Goal: Task Accomplishment & Management: Manage account settings

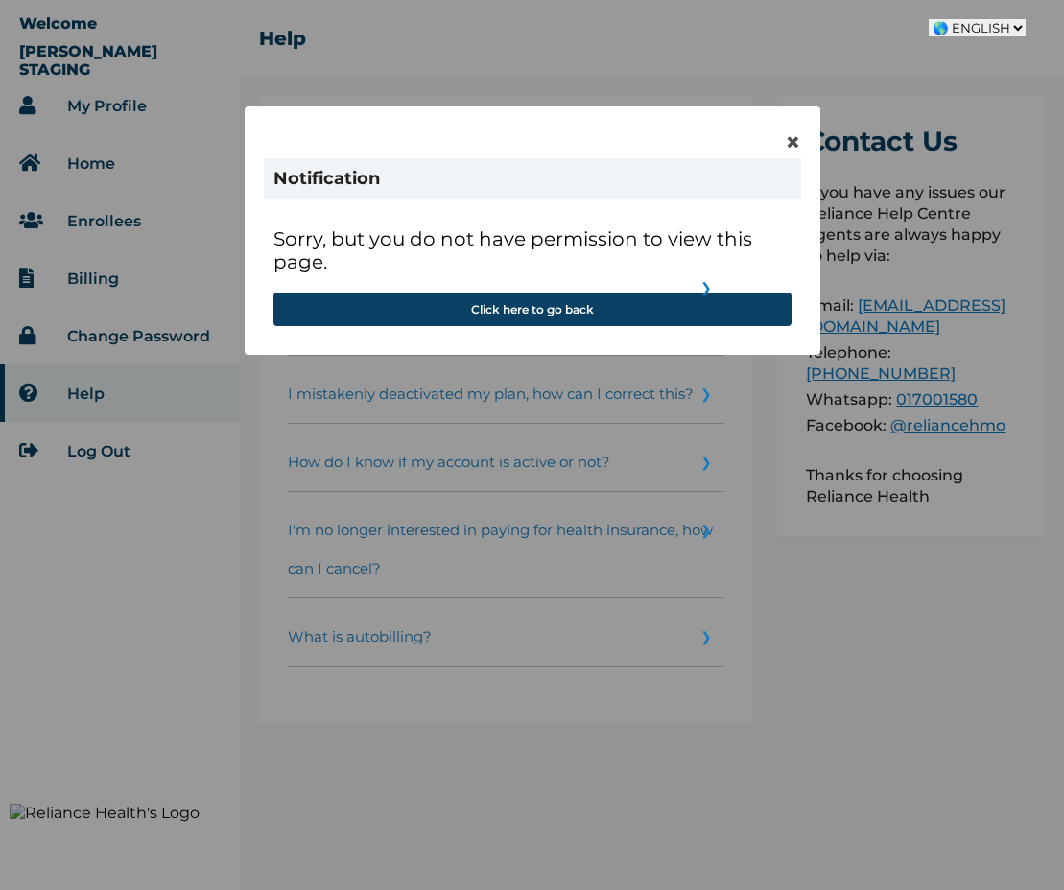
select select "en-NG"
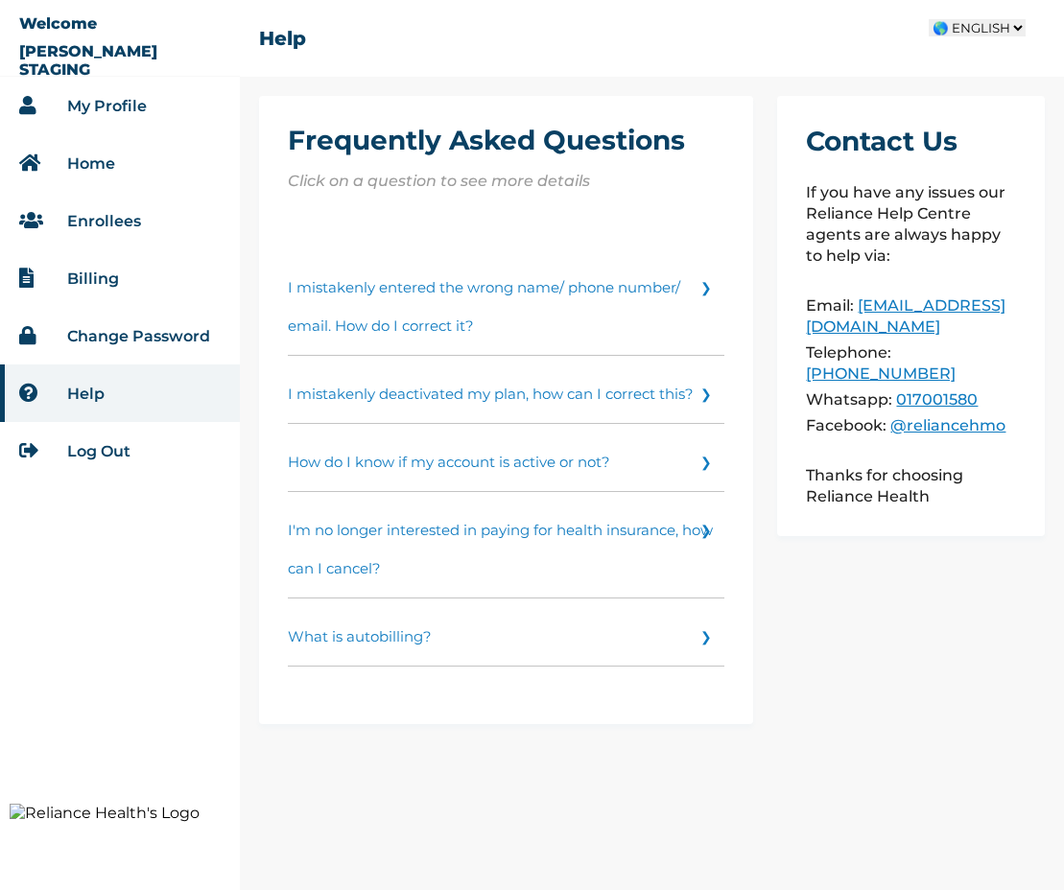
click at [978, 30] on select "🌎 FRENCH 🌎 FRENCH 🌎 ENGLISH 🌎 ARABIC" at bounding box center [977, 27] width 97 height 17
select select "fr-SN"
click at [929, 19] on select "🌎 FRENCH 🌎 FRENCH 🌎 ENGLISH 🌎 ARABIC" at bounding box center [977, 27] width 97 height 17
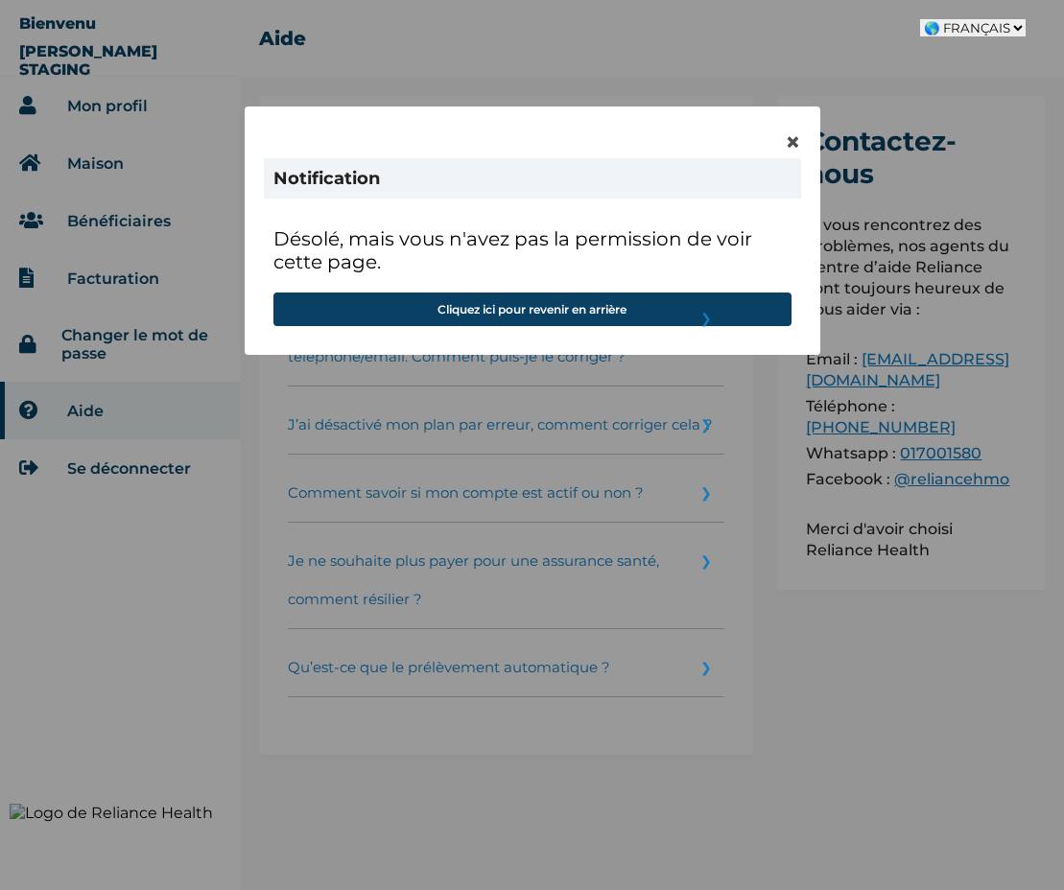
select select "fr-SN"
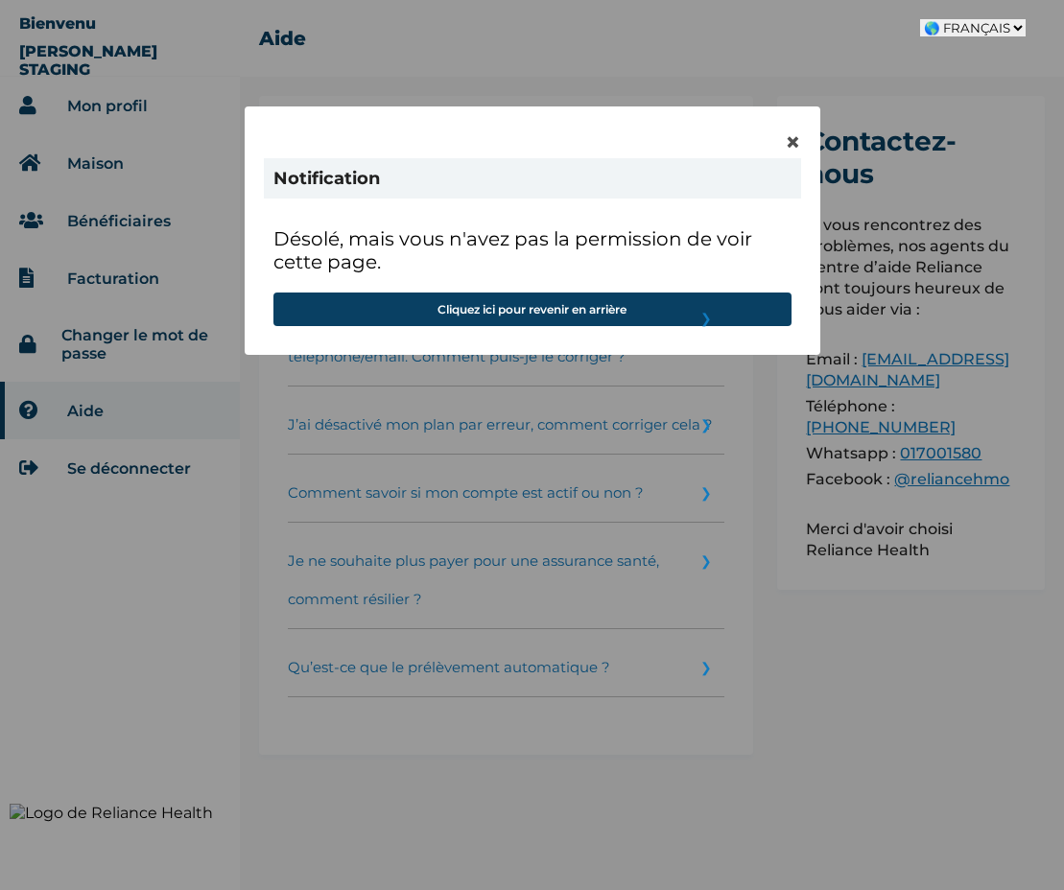
select select "fr-SN"
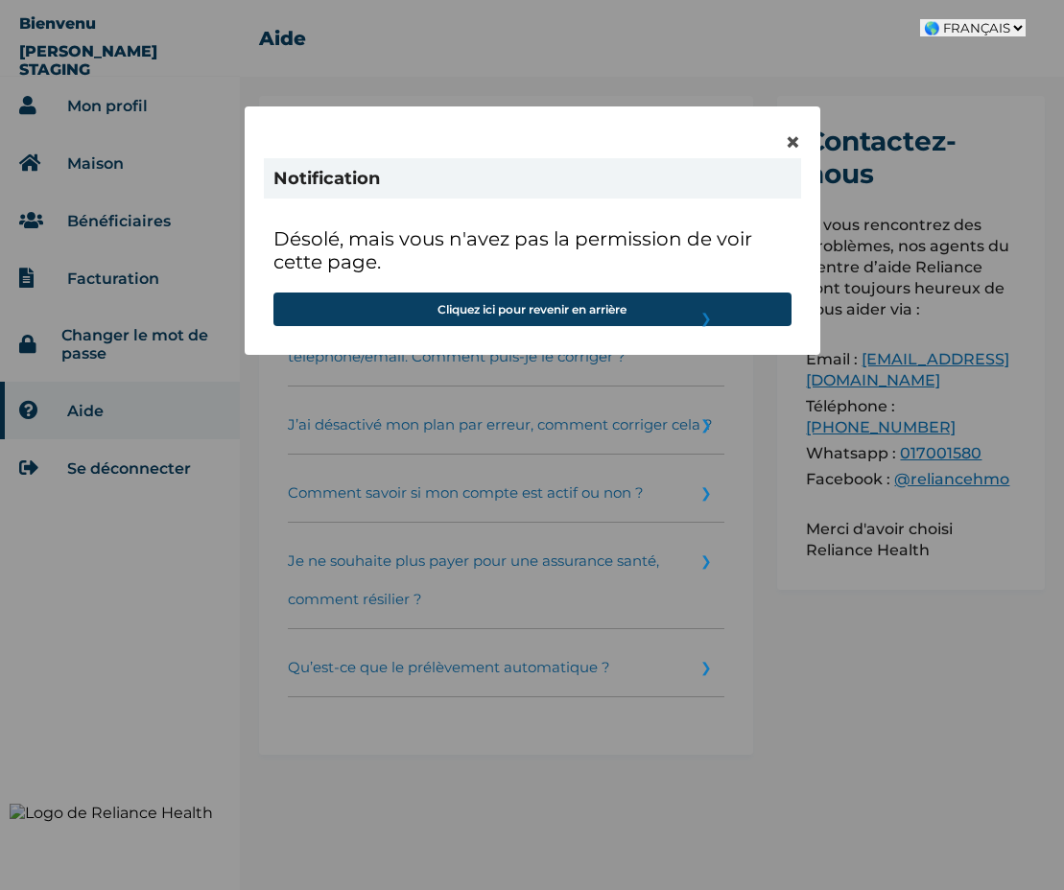
select select "fr-SN"
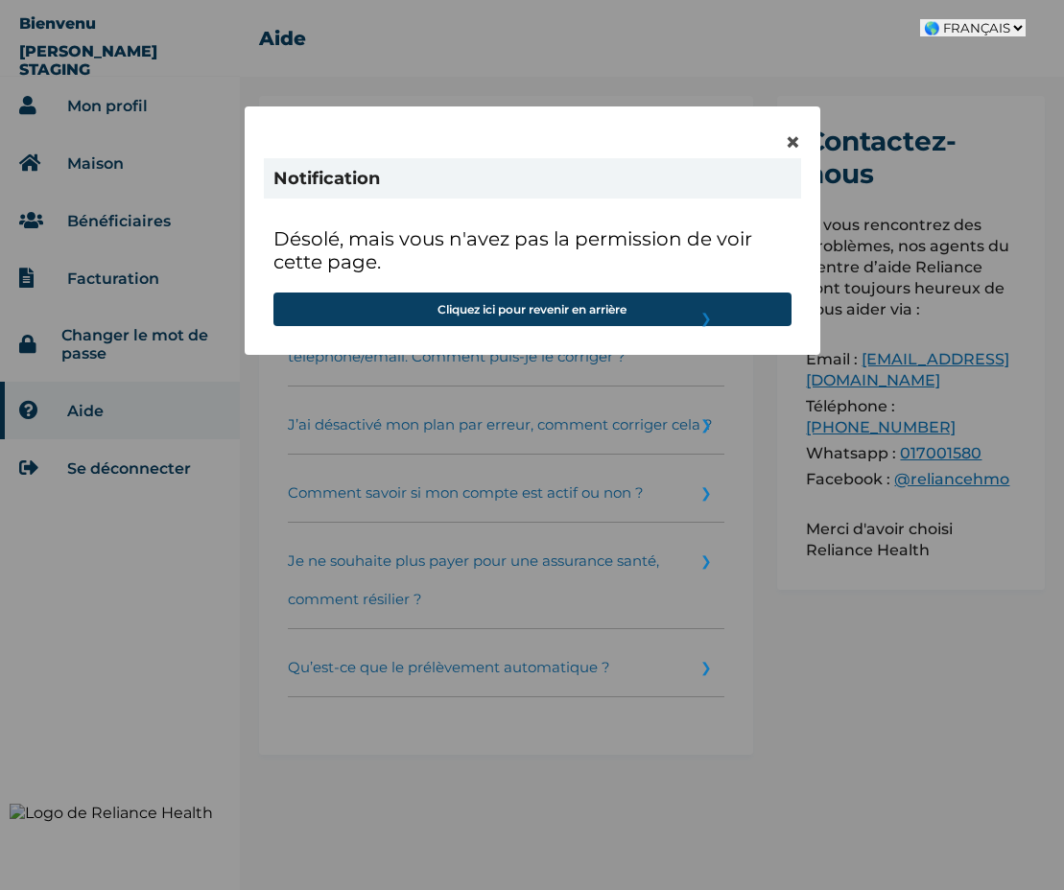
select select "fr-SN"
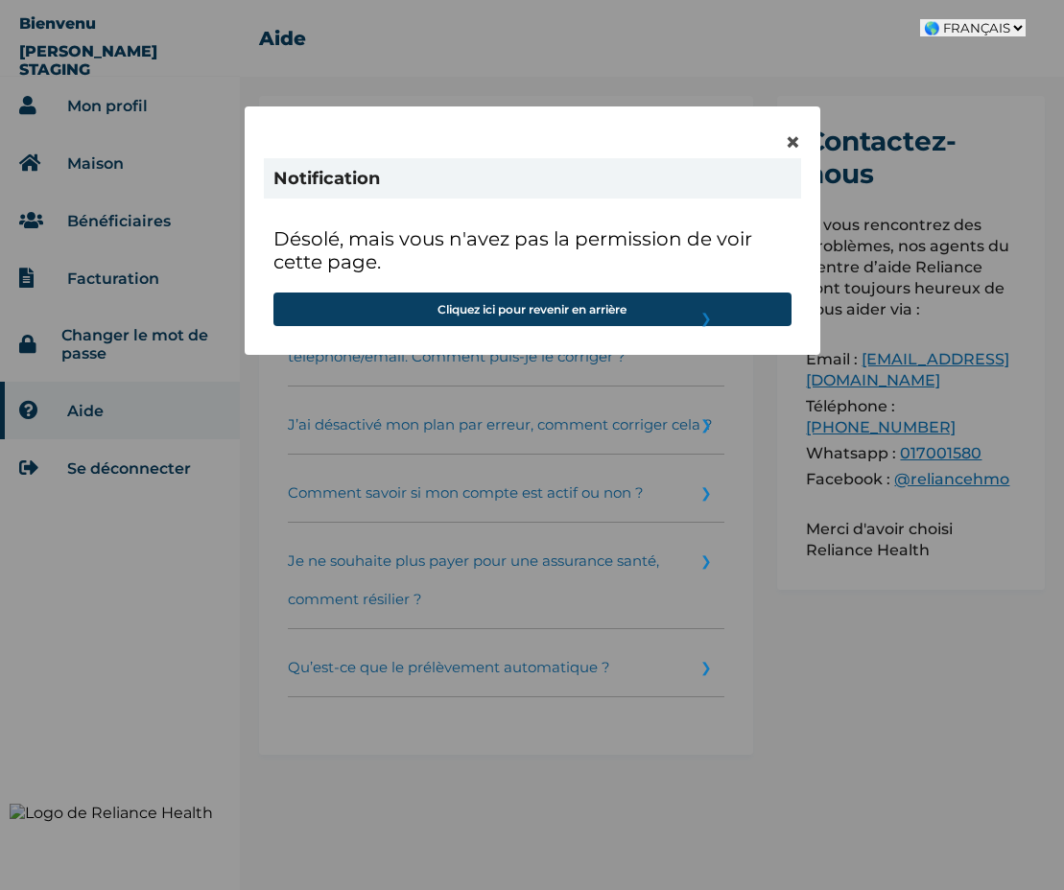
select select "fr-SN"
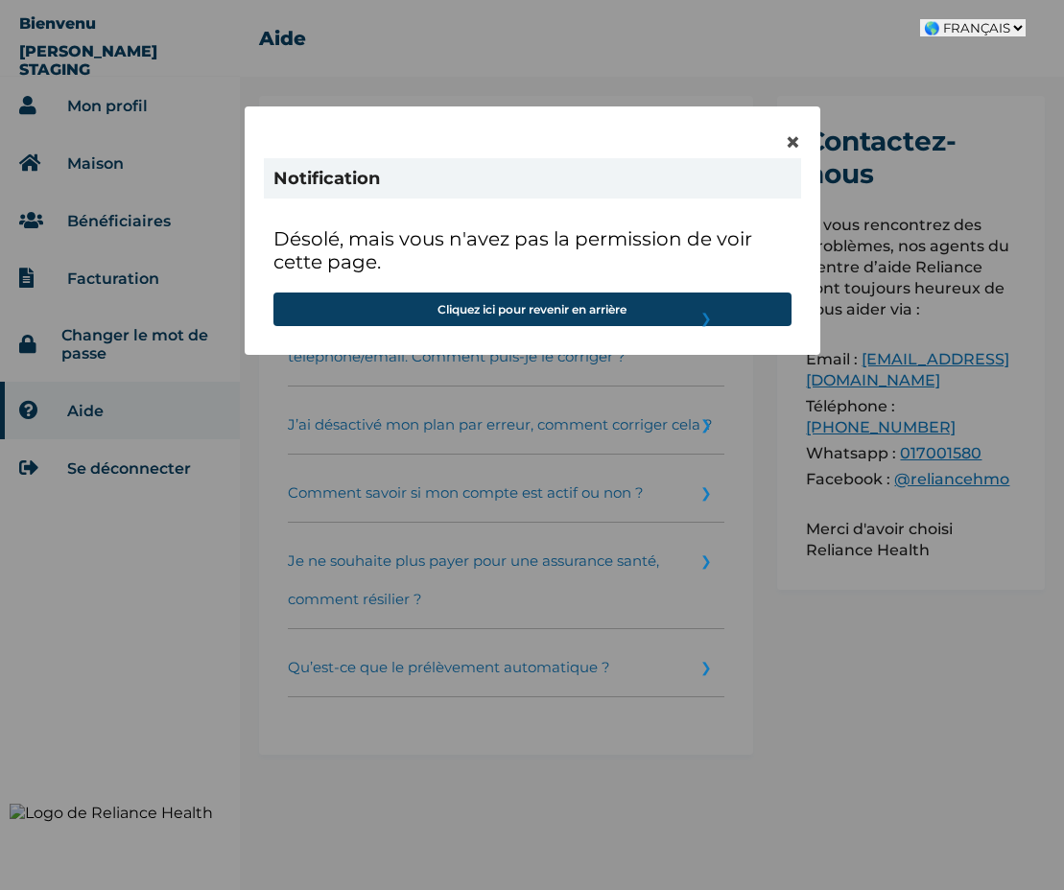
select select "fr-SN"
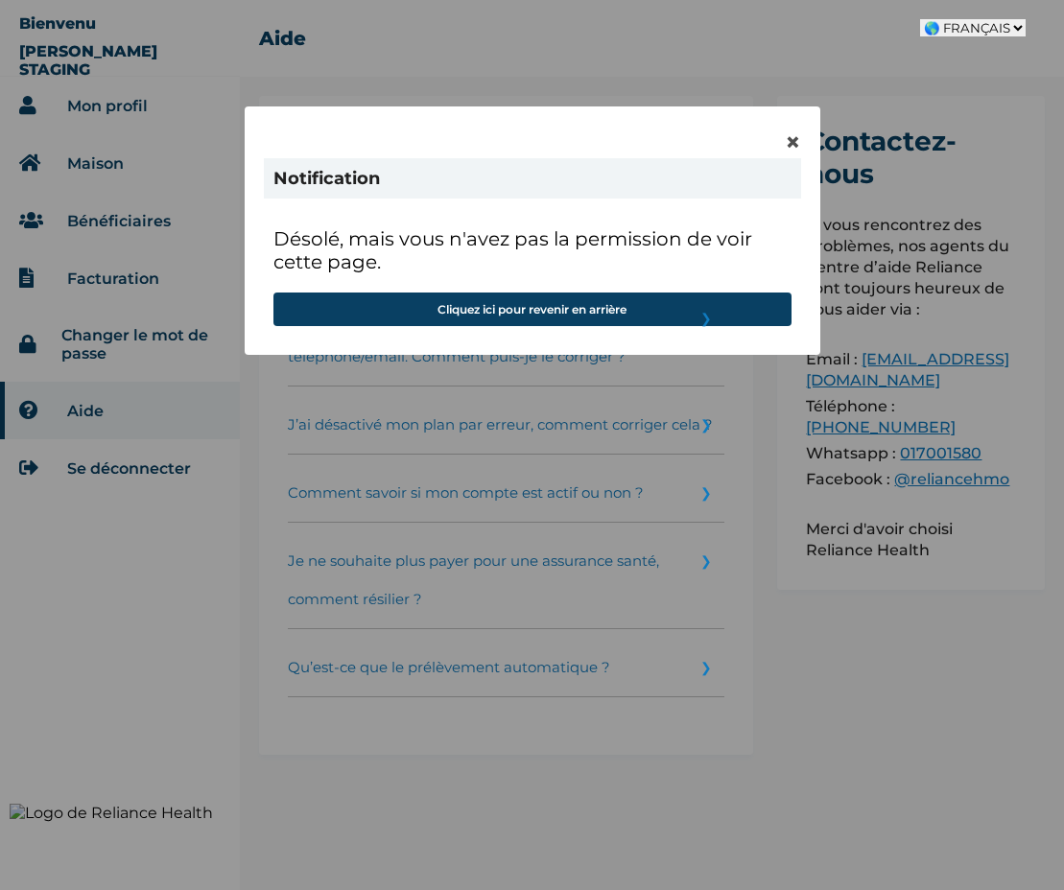
select select "fr-SN"
click at [978, 22] on select "🌎 FRANÇAIS 🌎 FRANÇAIS 🌎 ANGLAIS 🌎 ARABE" at bounding box center [973, 27] width 106 height 17
select select "en-NG"
click at [925, 19] on select "🌎 FRANÇAIS 🌎 FRANÇAIS 🌎 ANGLAIS 🌎 ARABE" at bounding box center [973, 27] width 106 height 17
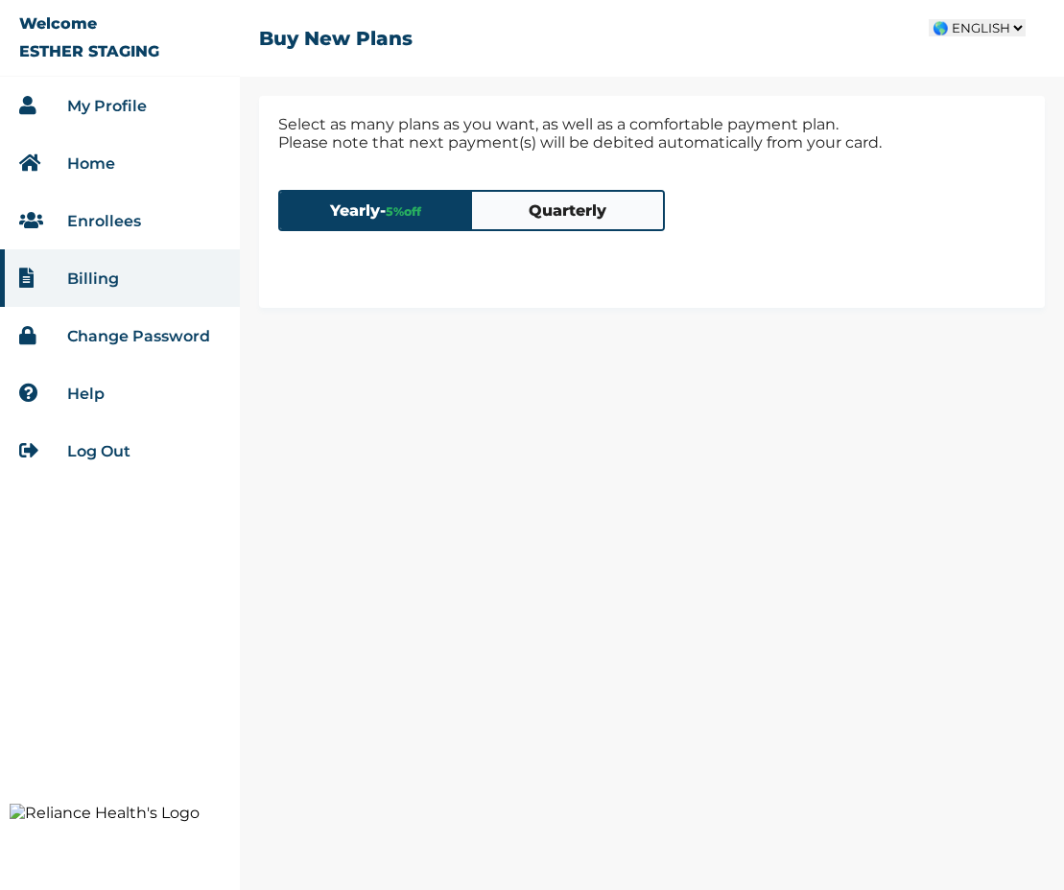
click at [998, 27] on select "🌎 FRENCH 🌎 FRENCH 🌎 ENGLISH 🌎 ARABIC" at bounding box center [977, 27] width 97 height 17
click at [929, 19] on select "🌎 FRENCH 🌎 FRENCH 🌎 ENGLISH 🌎 ARABIC" at bounding box center [977, 27] width 97 height 17
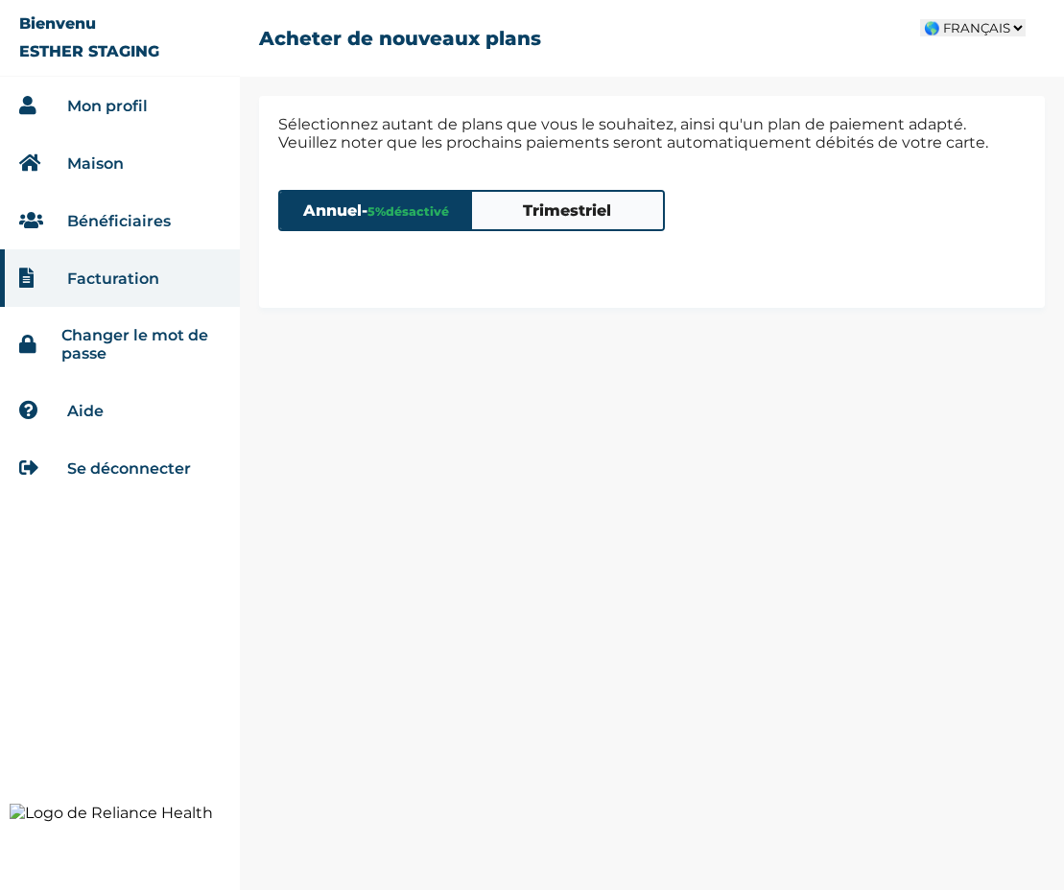
click at [984, 31] on select "🌎 FRANÇAIS 🌎 FRANÇAIS 🌎 ANGLAIS 🌎 ARABE" at bounding box center [973, 27] width 106 height 17
click at [920, 19] on select "🌎 FRANÇAIS 🌎 FRANÇAIS 🌎 ANGLAIS 🌎 ARABE" at bounding box center [973, 27] width 106 height 17
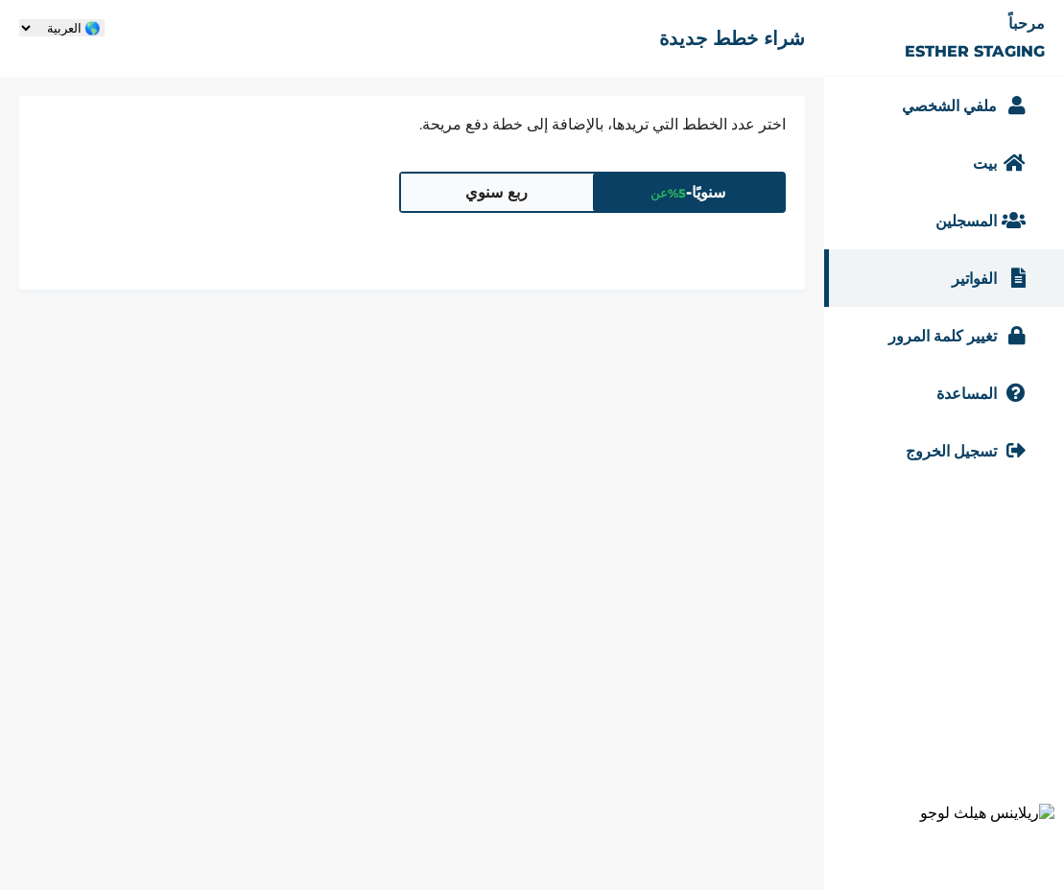
click at [59, 27] on select "🌎 الفرنسية 🌎 الفرنسية 🌎 الإنجليزية 🌎 العربية" at bounding box center [61, 27] width 85 height 17
select select "en-NG"
click at [105, 19] on select "🌎 الفرنسية 🌎 الفرنسية 🌎 الإنجليزية 🌎 العربية" at bounding box center [61, 27] width 85 height 17
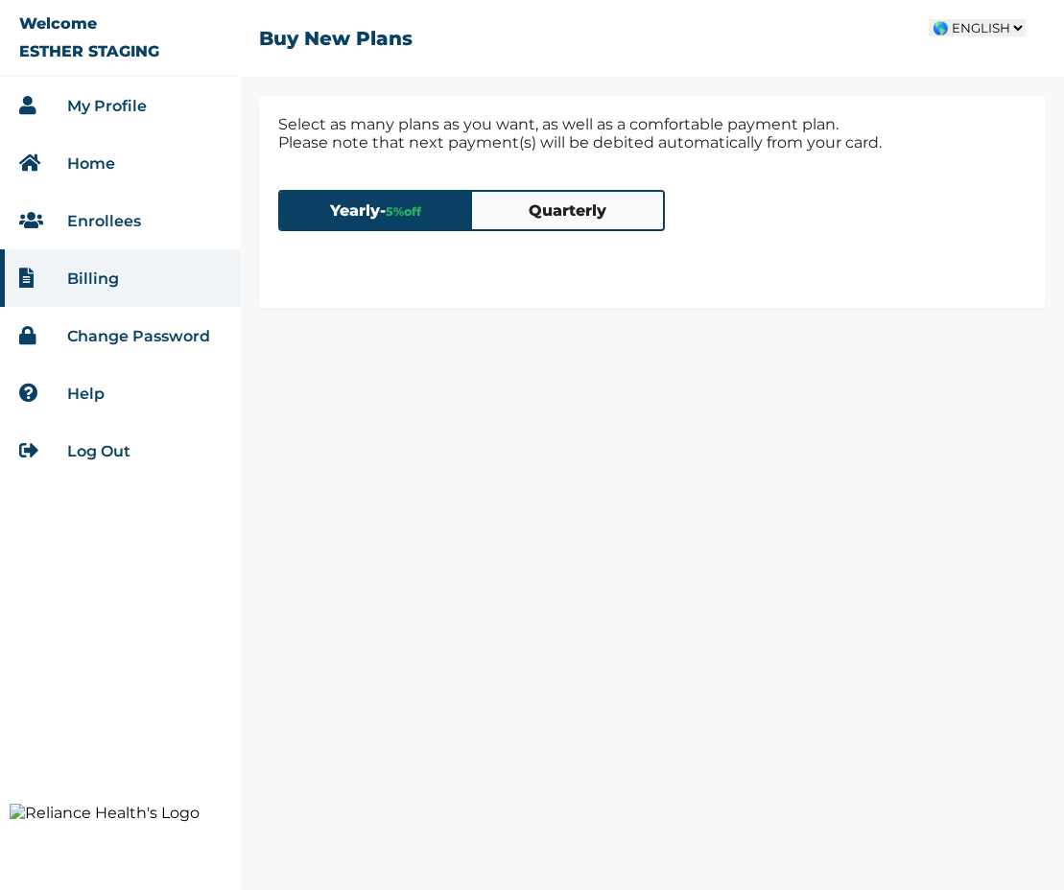
click at [615, 275] on div "Yearly - 5 % off Quarterly" at bounding box center [651, 230] width 747 height 118
click at [579, 209] on button "Quarterly" at bounding box center [568, 210] width 192 height 37
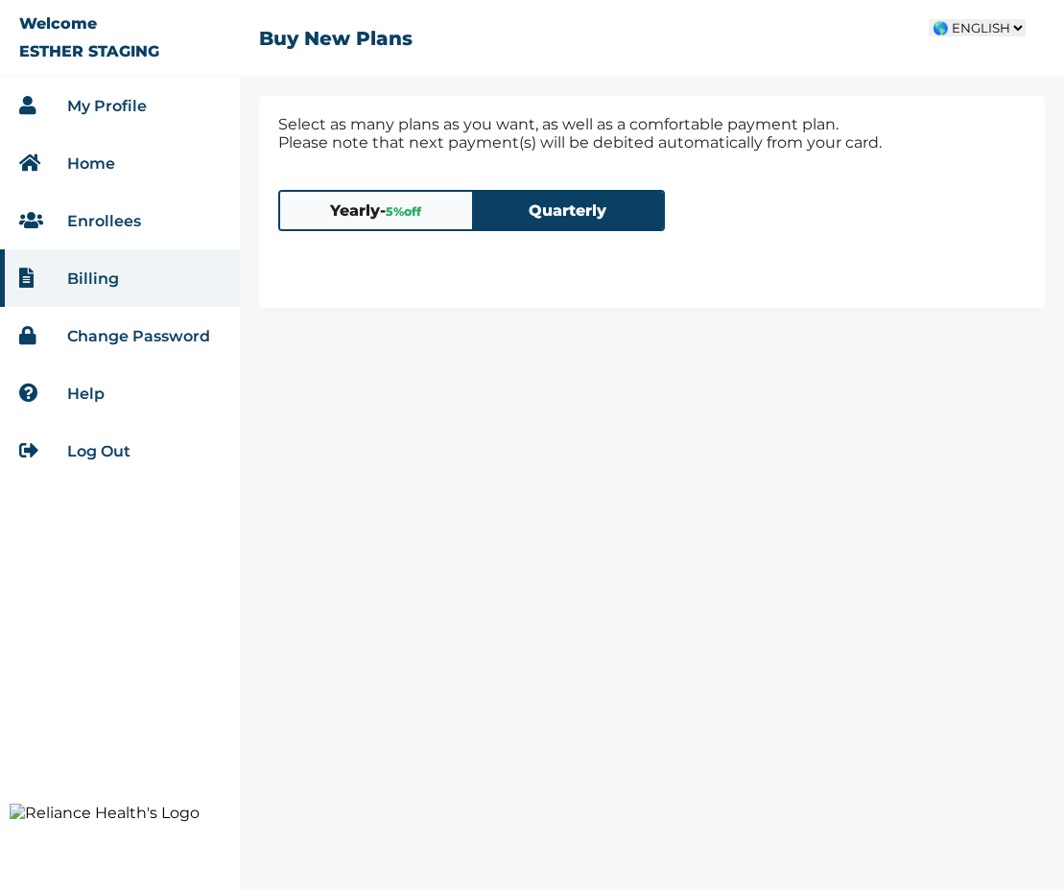
click at [364, 200] on button "Yearly - 5 % off" at bounding box center [376, 210] width 192 height 37
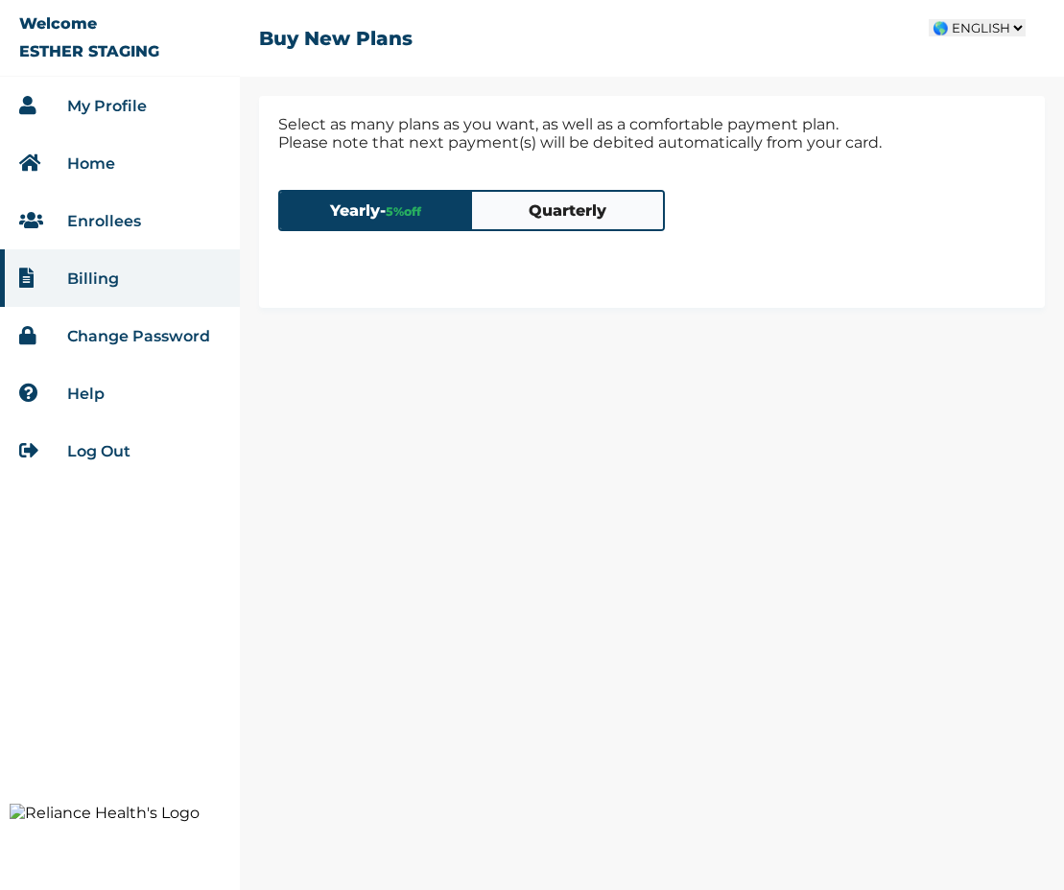
click at [497, 210] on button "Quarterly" at bounding box center [568, 210] width 192 height 37
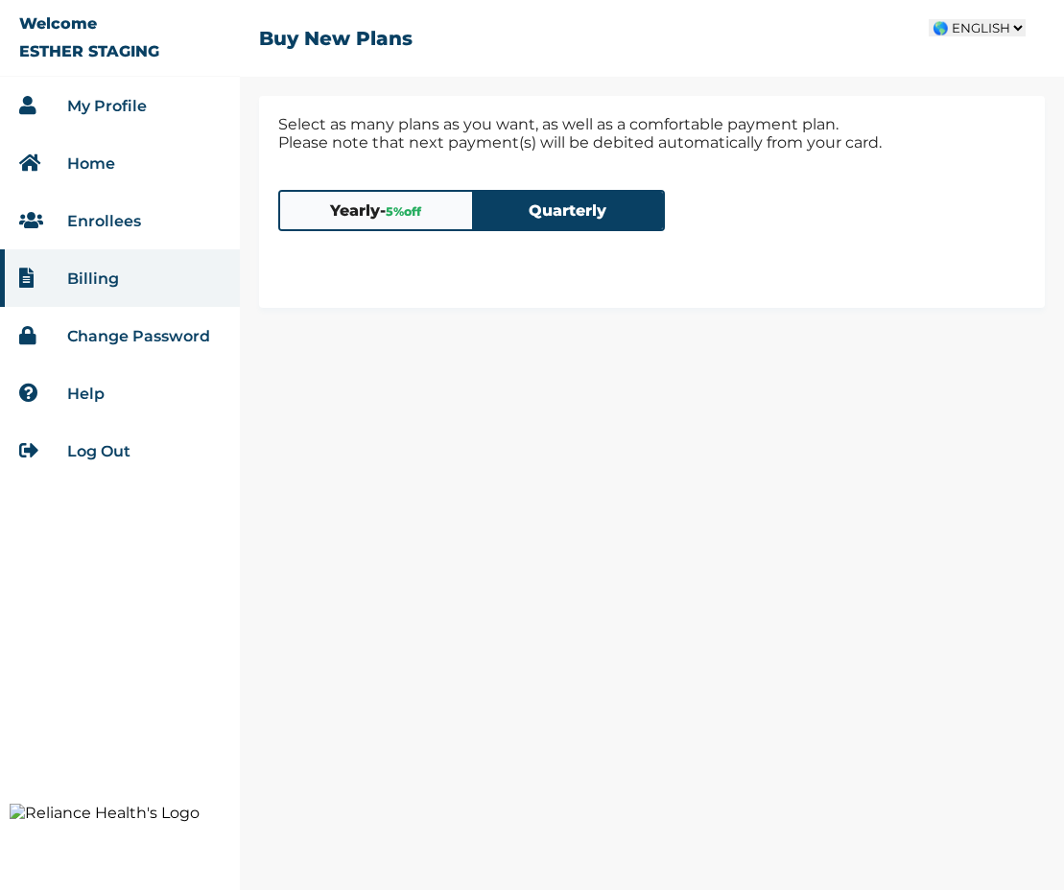
click at [397, 212] on span "5 % off" at bounding box center [403, 211] width 35 height 14
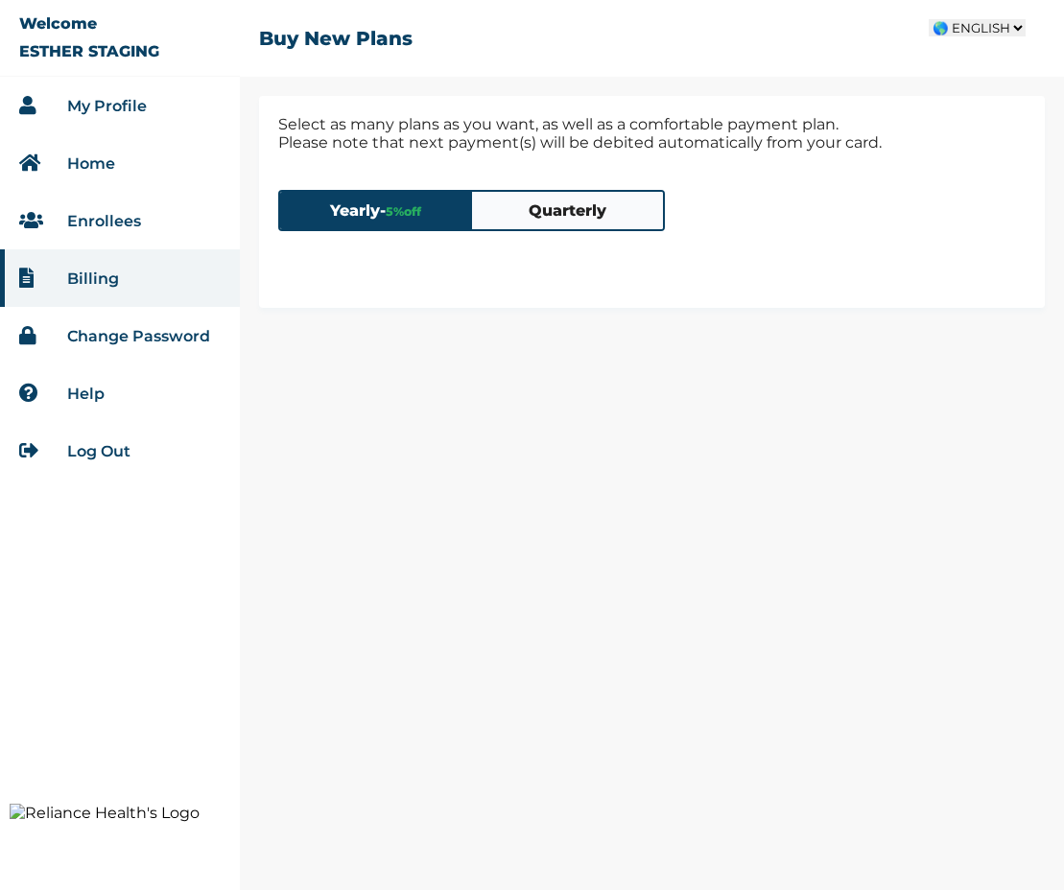
click at [519, 220] on button "Quarterly" at bounding box center [568, 210] width 192 height 37
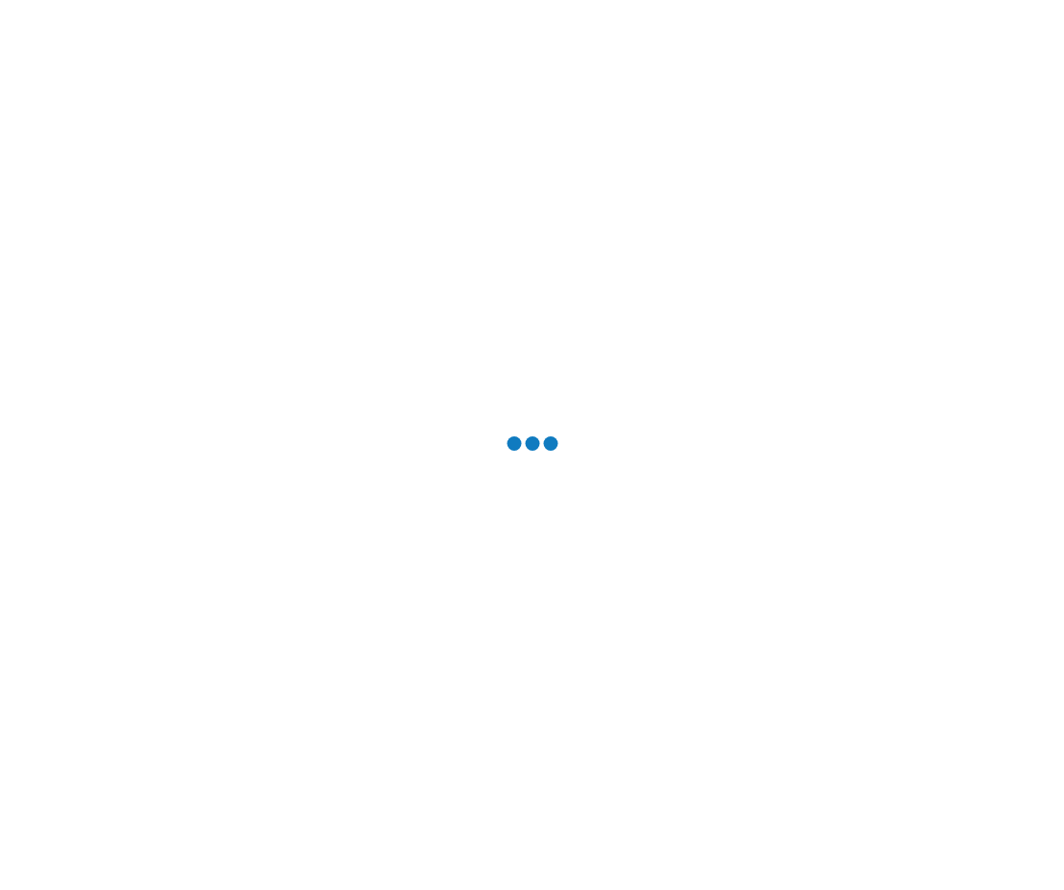
select select "en-NG"
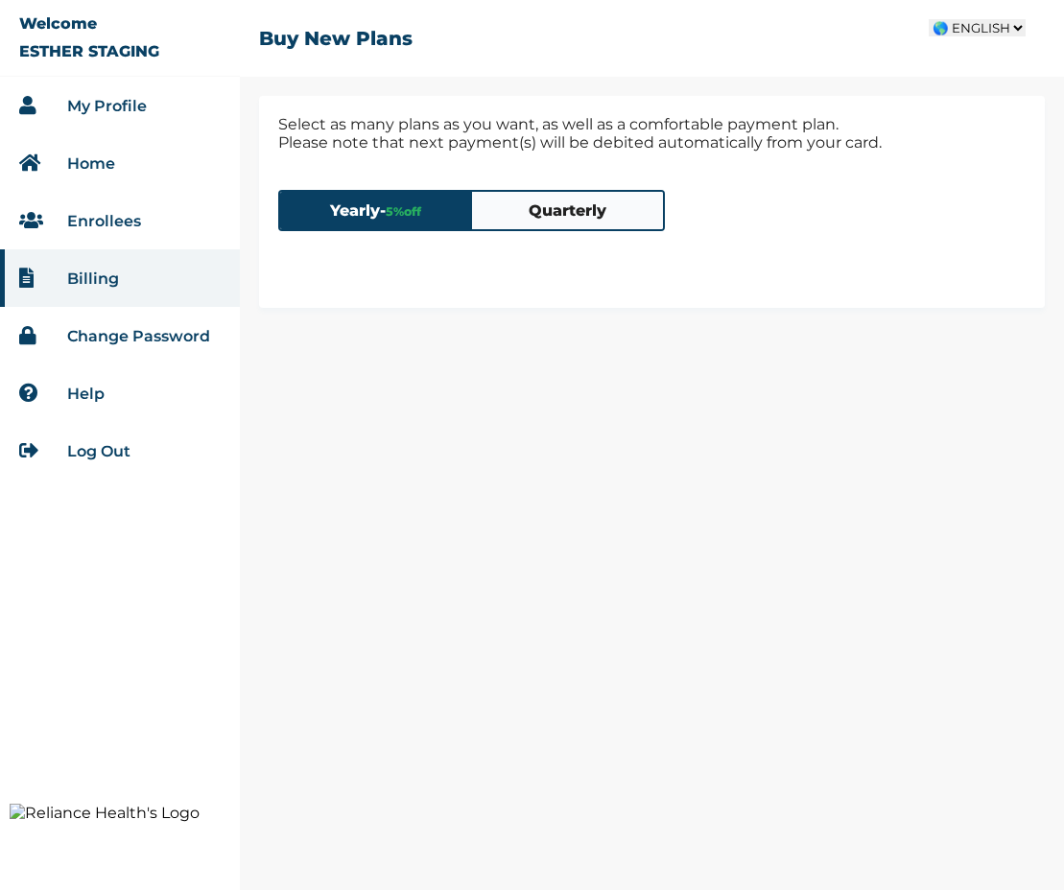
click at [984, 24] on select "🌎 FRENCH 🌎 FRENCH 🌎 ENGLISH 🌎 ARABIC" at bounding box center [977, 27] width 97 height 17
click at [929, 19] on select "🌎 FRENCH 🌎 FRENCH 🌎 ENGLISH 🌎 ARABIC" at bounding box center [977, 27] width 97 height 17
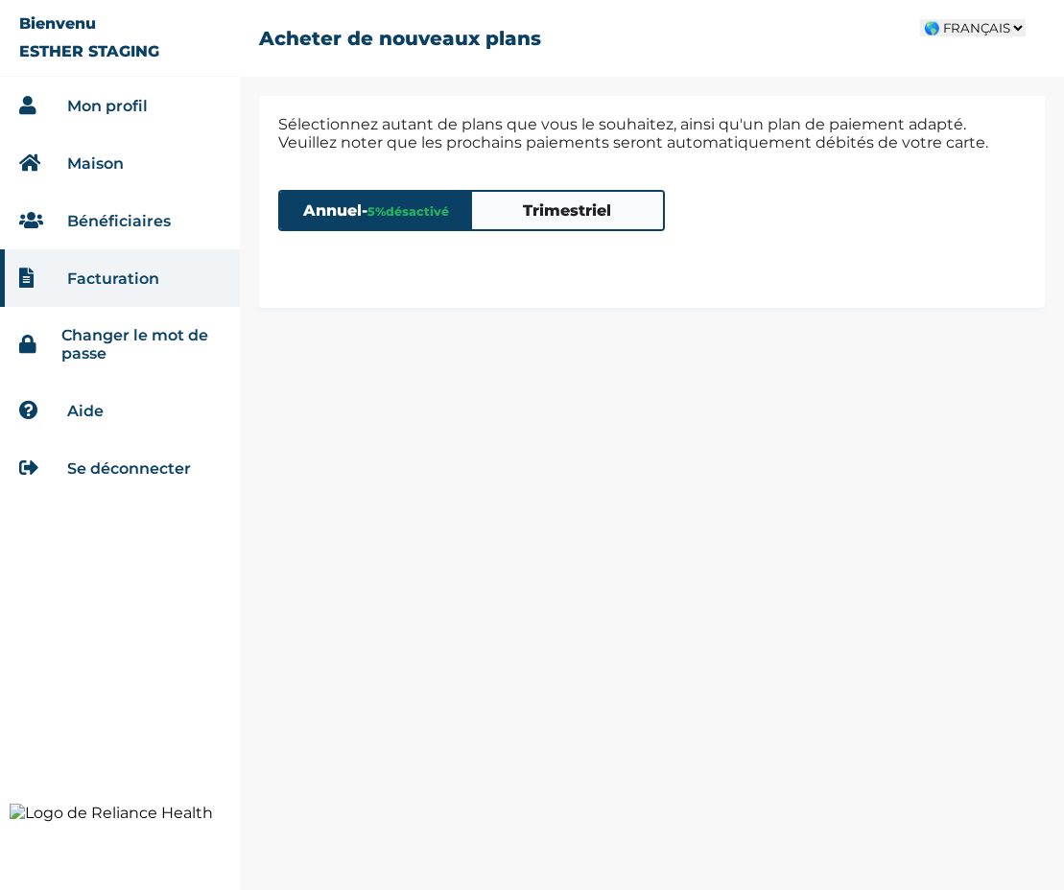
click at [987, 31] on select "🌎 FRANÇAIS 🌎 FRANÇAIS 🌎 ANGLAIS 🌎 ARABE" at bounding box center [973, 27] width 106 height 17
click at [920, 19] on select "🌎 FRANÇAIS 🌎 FRANÇAIS 🌎 ANGLAIS 🌎 ARABE" at bounding box center [973, 27] width 106 height 17
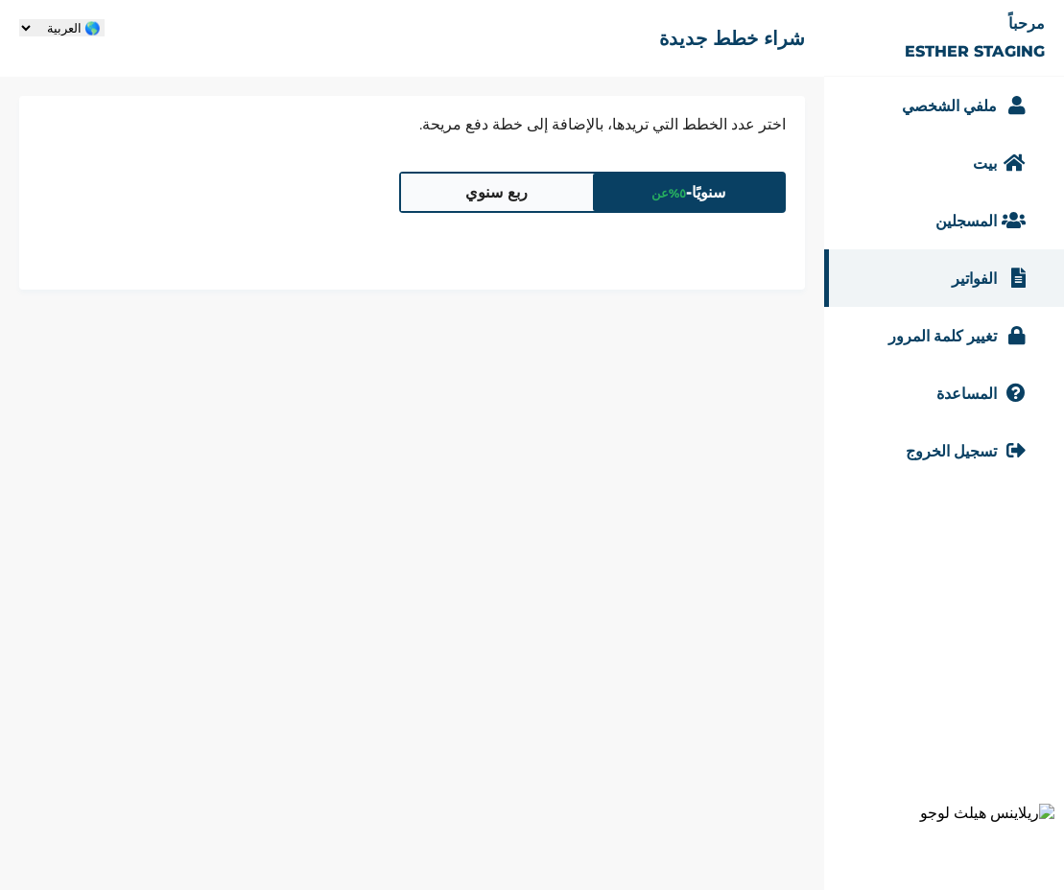
click at [46, 30] on select "🌎 الفرنسية 🌎 الفرنسية 🌎 الإنجليزية 🌎 العربية" at bounding box center [61, 27] width 85 height 17
select select "en-NG"
click at [105, 19] on select "🌎 الفرنسية 🌎 الفرنسية 🌎 الإنجليزية 🌎 العربية" at bounding box center [61, 27] width 85 height 17
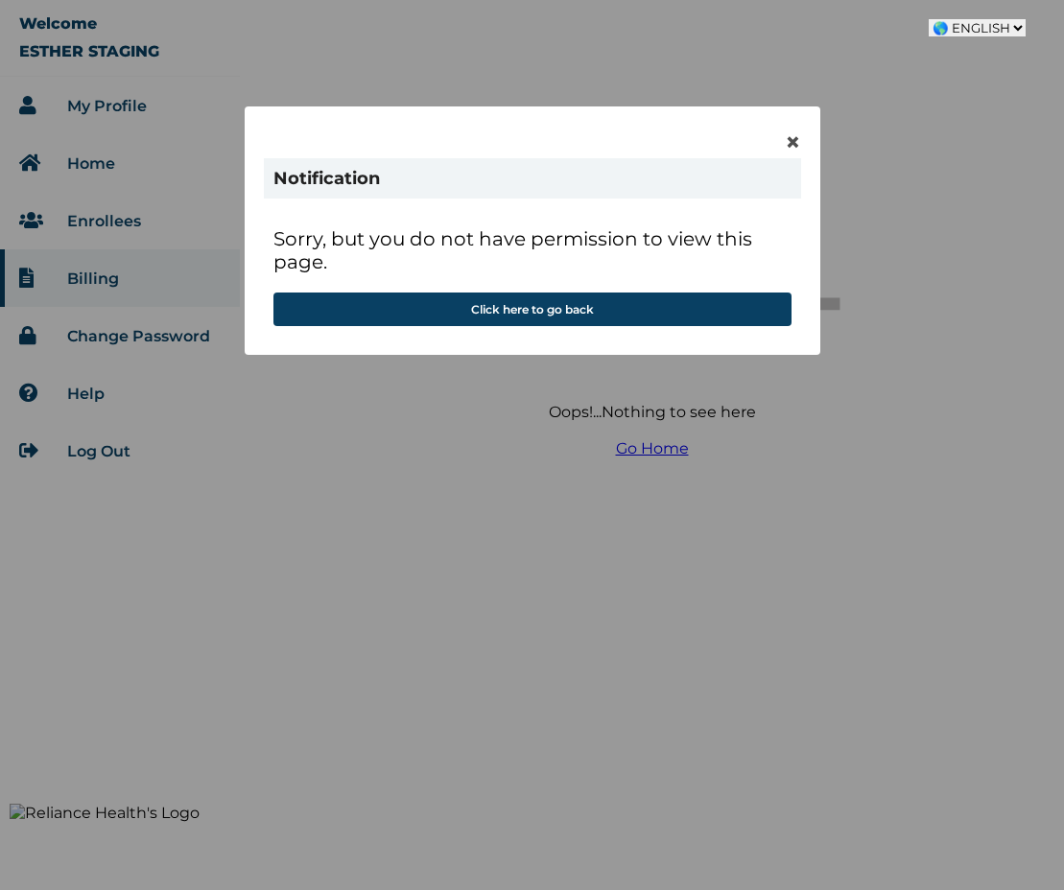
select select "en-NG"
click at [549, 22] on div "× Notification Sorry, but you do not have permission to view this page. Click h…" at bounding box center [532, 445] width 1064 height 890
select select "en-NG"
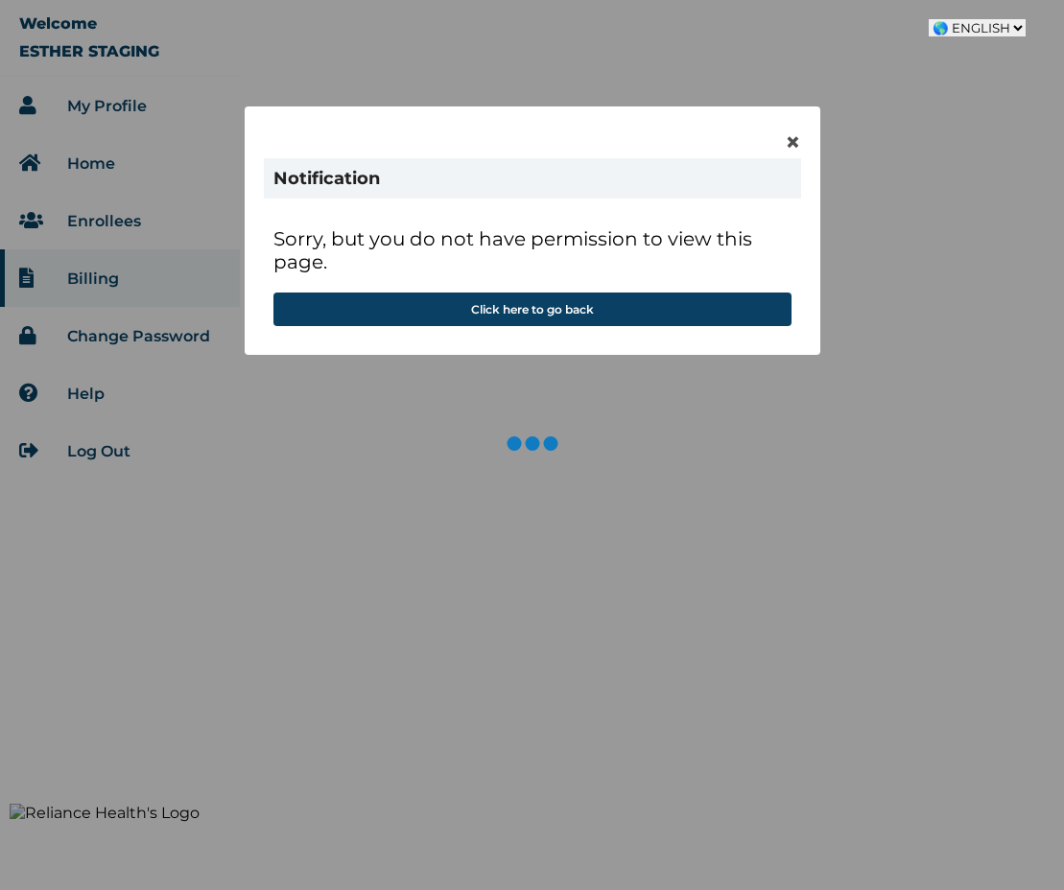
select select "en-NG"
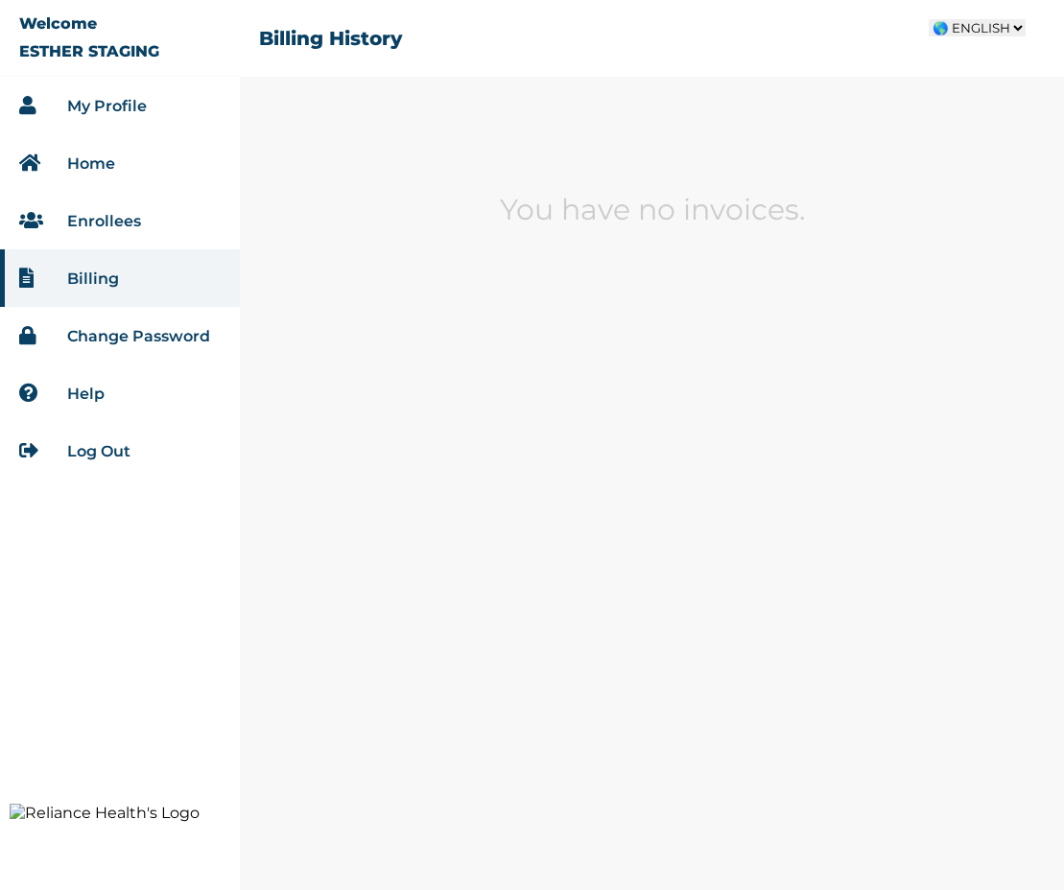
click at [974, 28] on select "🌎 FRENCH 🌎 FRENCH 🌎 ENGLISH 🌎 ARABIC" at bounding box center [977, 27] width 97 height 17
click at [929, 19] on select "🌎 FRENCH 🌎 FRENCH 🌎 ENGLISH 🌎 ARABIC" at bounding box center [977, 27] width 97 height 17
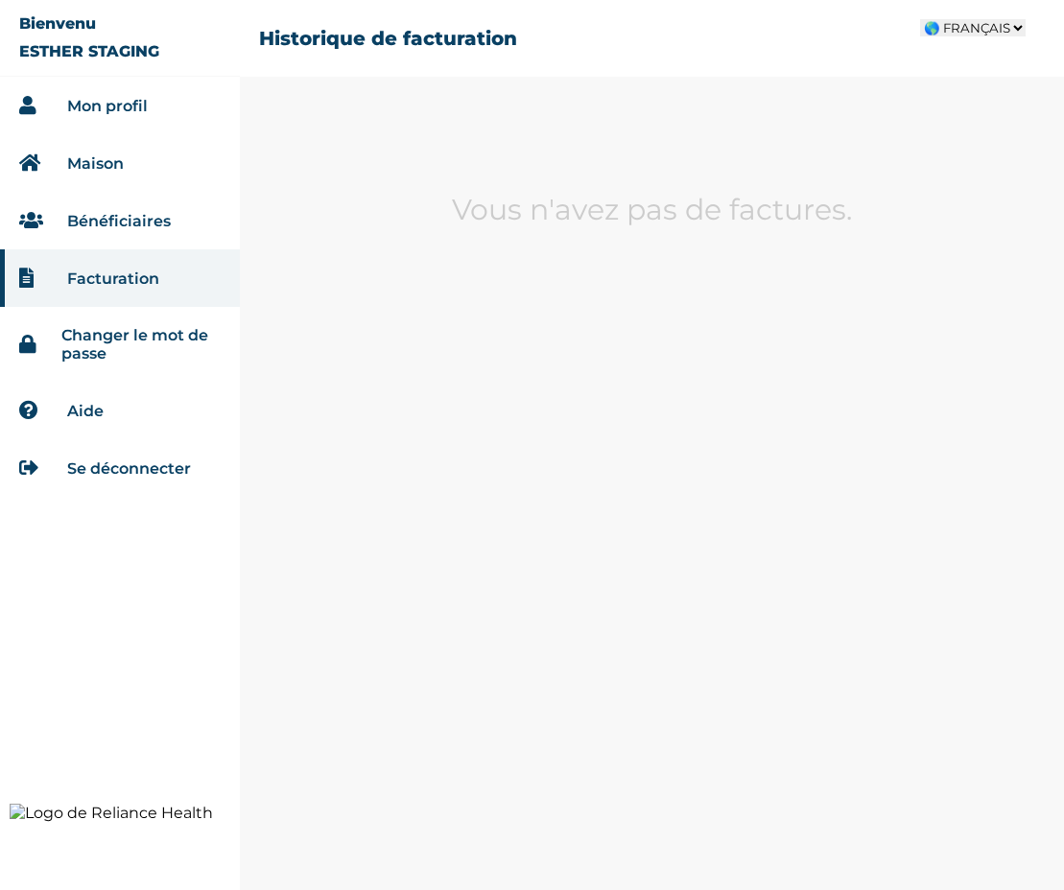
click at [977, 31] on select "🌎 FRANÇAIS 🌎 FRANÇAIS 🌎 ANGLAIS 🌎 ARABE" at bounding box center [973, 27] width 106 height 17
click at [920, 19] on select "🌎 FRANÇAIS 🌎 FRANÇAIS 🌎 ANGLAIS 🌎 ARABE" at bounding box center [973, 27] width 106 height 17
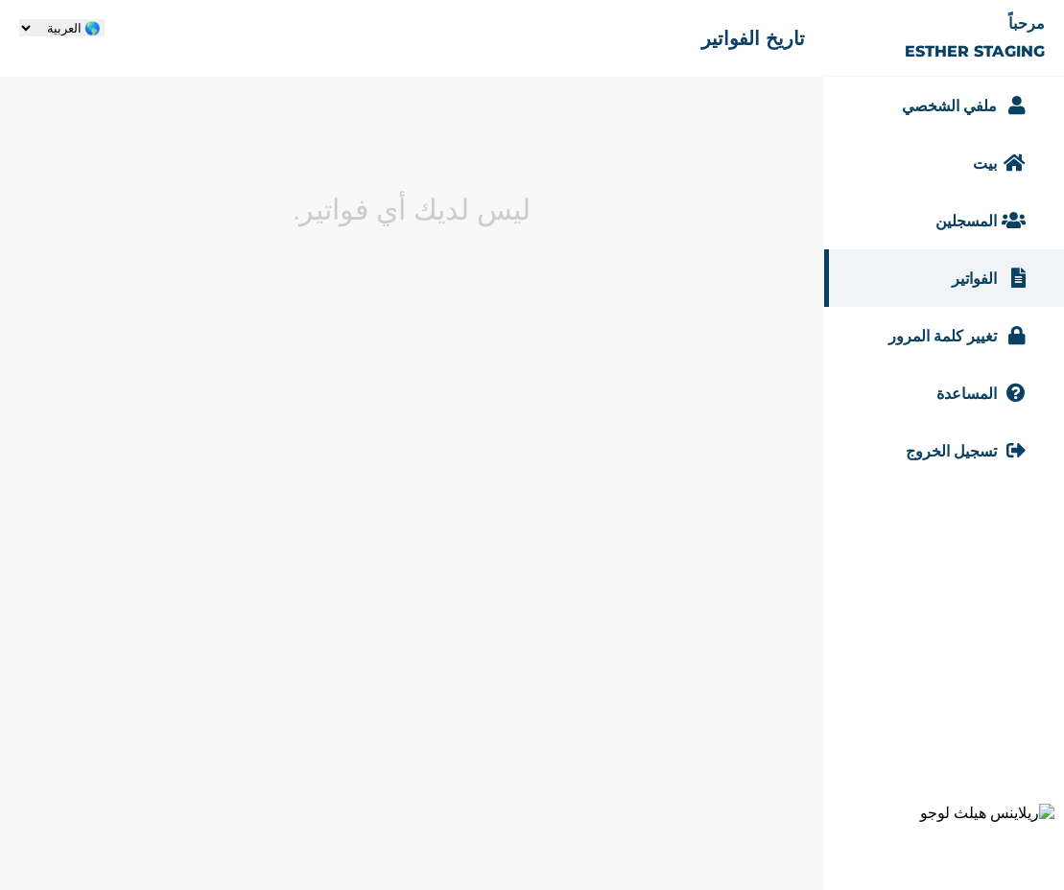
click at [69, 22] on select "🌎 الفرنسية 🌎 الفرنسية 🌎 الإنجليزية 🌎 العربية" at bounding box center [61, 27] width 85 height 17
select select "en-NG"
click at [105, 19] on select "🌎 الفرنسية 🌎 الفرنسية 🌎 الإنجليزية 🌎 العربية" at bounding box center [61, 27] width 85 height 17
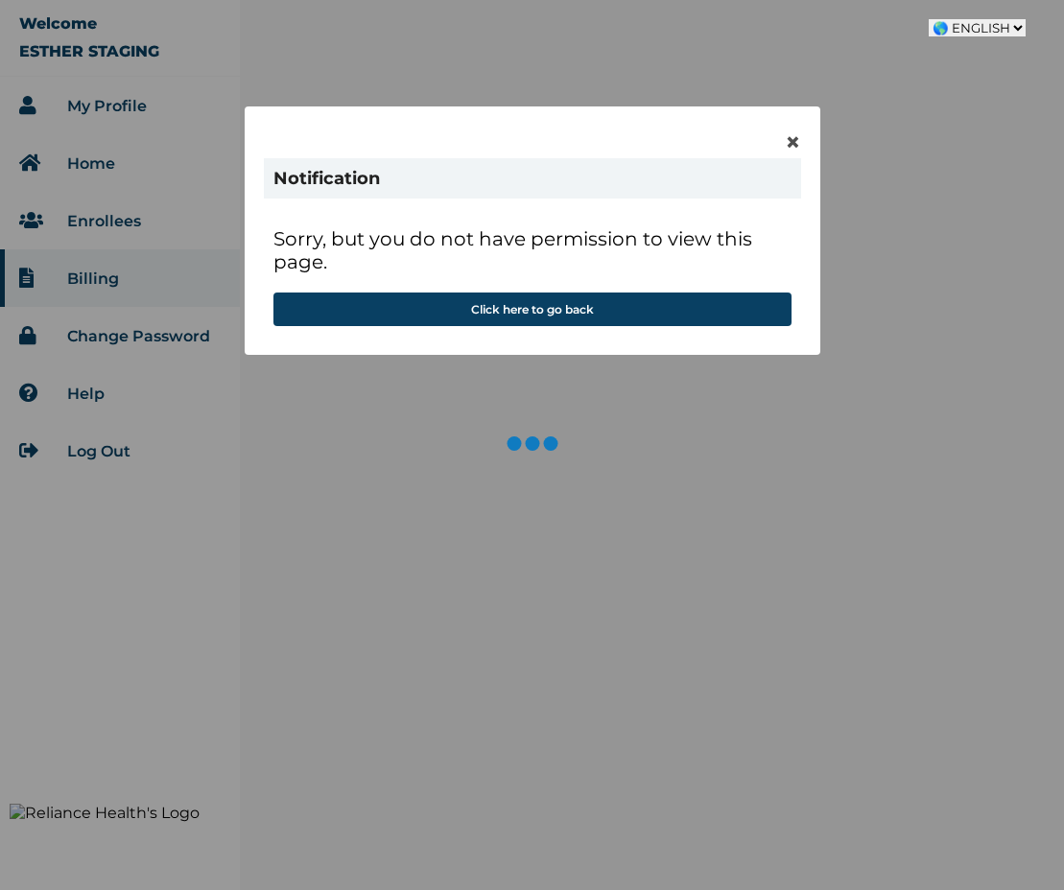
select select "en-NG"
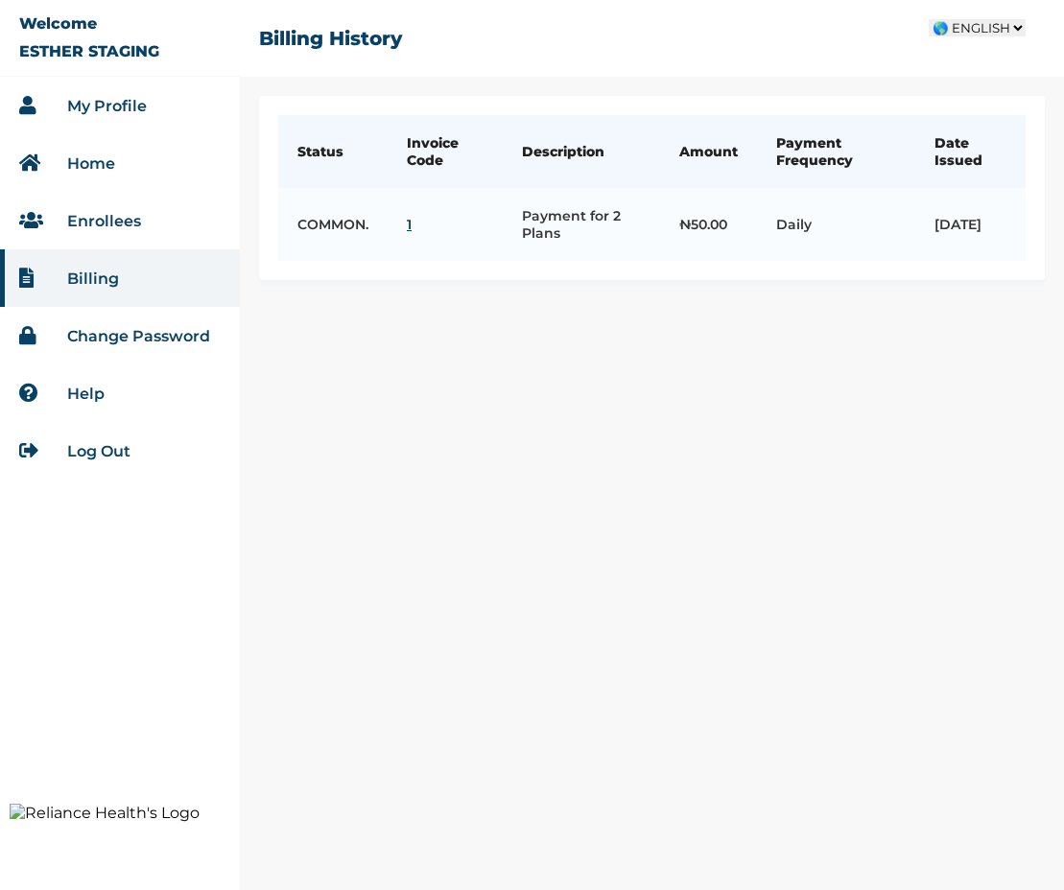
click at [979, 31] on select "🌎 FRENCH 🌎 FRENCH 🌎 ENGLISH 🌎 ARABIC" at bounding box center [977, 27] width 97 height 17
click at [929, 19] on select "🌎 FRENCH 🌎 FRENCH 🌎 ENGLISH 🌎 ARABIC" at bounding box center [977, 27] width 97 height 17
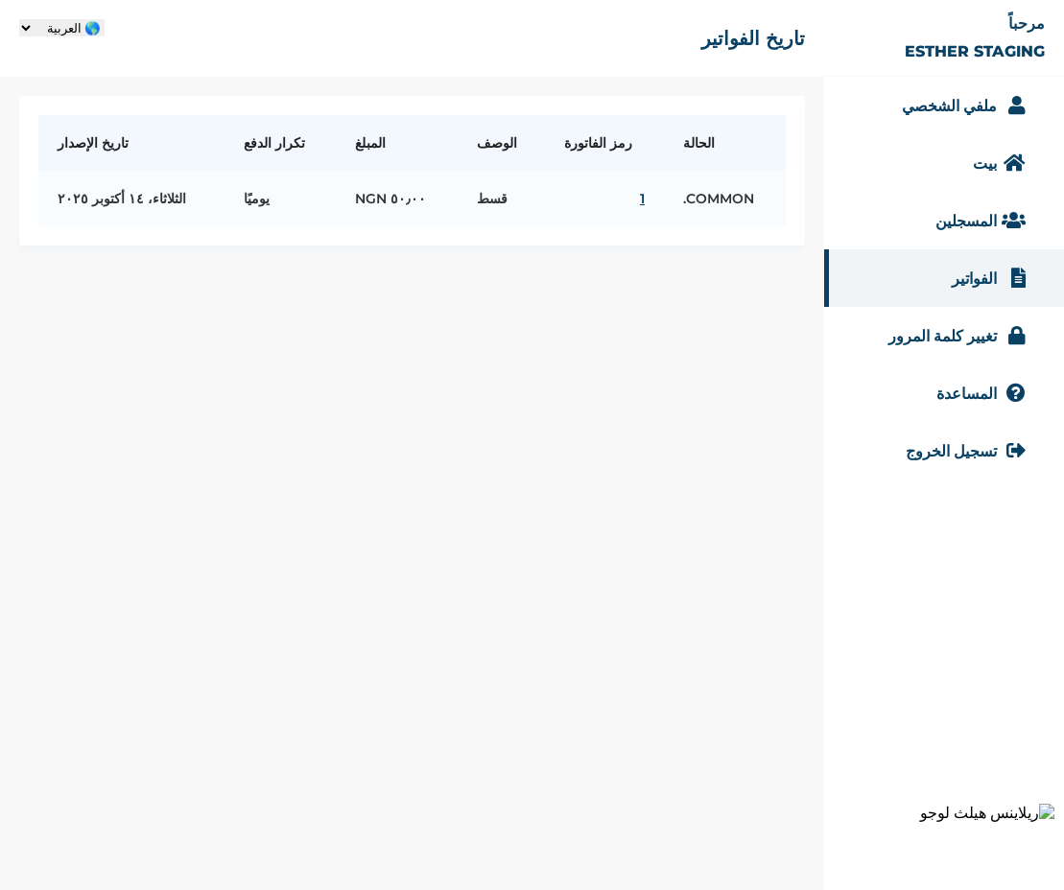
click at [68, 31] on select "🌎 الفرنسية 🌎 الفرنسية 🌎 الإنجليزية 🌎 العربية" at bounding box center [61, 27] width 85 height 17
click at [105, 19] on select "🌎 الفرنسية 🌎 الفرنسية 🌎 الإنجليزية 🌎 العربية" at bounding box center [61, 27] width 85 height 17
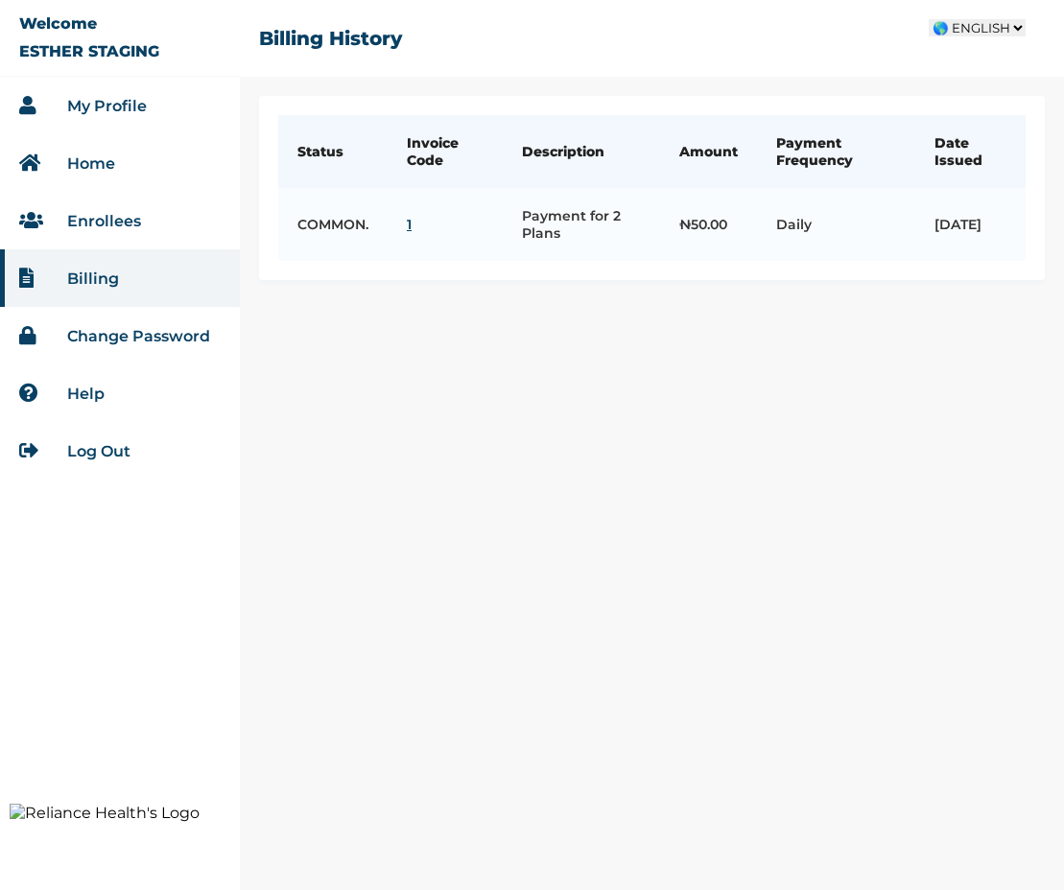
click at [975, 24] on select "🌎 FRENCH 🌎 FRENCH 🌎 ENGLISH 🌎 ARABIC" at bounding box center [977, 27] width 97 height 17
click at [929, 19] on select "🌎 FRENCH 🌎 FRENCH 🌎 ENGLISH 🌎 ARABIC" at bounding box center [977, 27] width 97 height 17
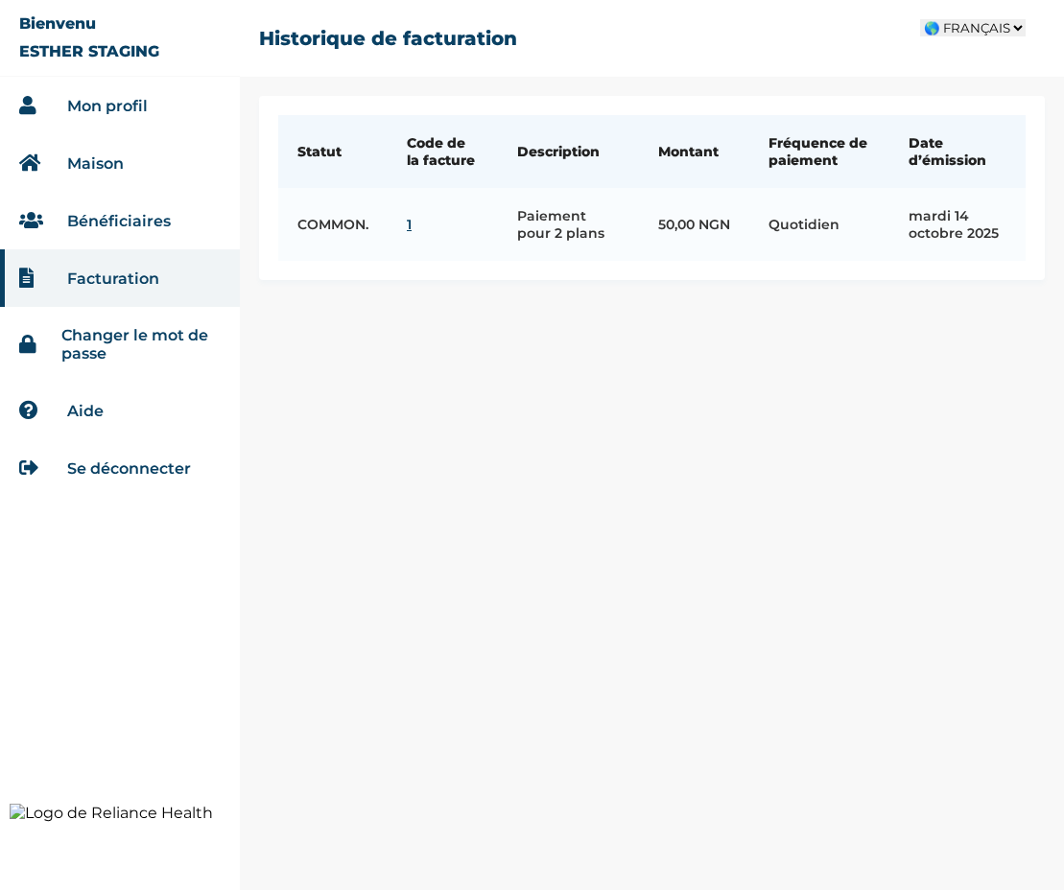
click at [957, 29] on select "🌎 FRANÇAIS 🌎 FRANÇAIS 🌎 ANGLAIS 🌎 ARABE" at bounding box center [973, 27] width 106 height 17
select select "en-NG"
click at [925, 19] on select "🌎 FRANÇAIS 🌎 FRANÇAIS 🌎 ANGLAIS 🌎 ARABE" at bounding box center [973, 27] width 106 height 17
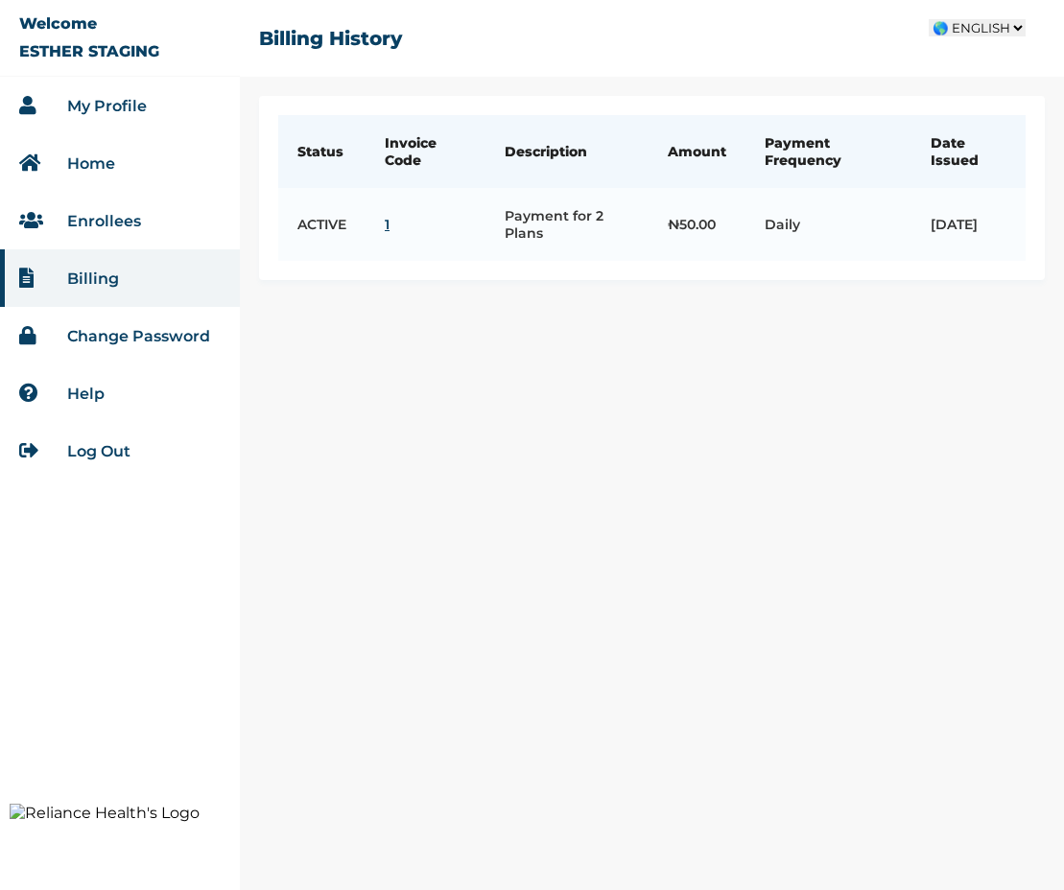
click at [967, 25] on select "🌎 FRENCH 🌎 FRENCH 🌎 ENGLISH 🌎 ARABIC" at bounding box center [977, 27] width 97 height 17
click at [929, 19] on select "🌎 FRENCH 🌎 FRENCH 🌎 ENGLISH 🌎 ARABIC" at bounding box center [977, 27] width 97 height 17
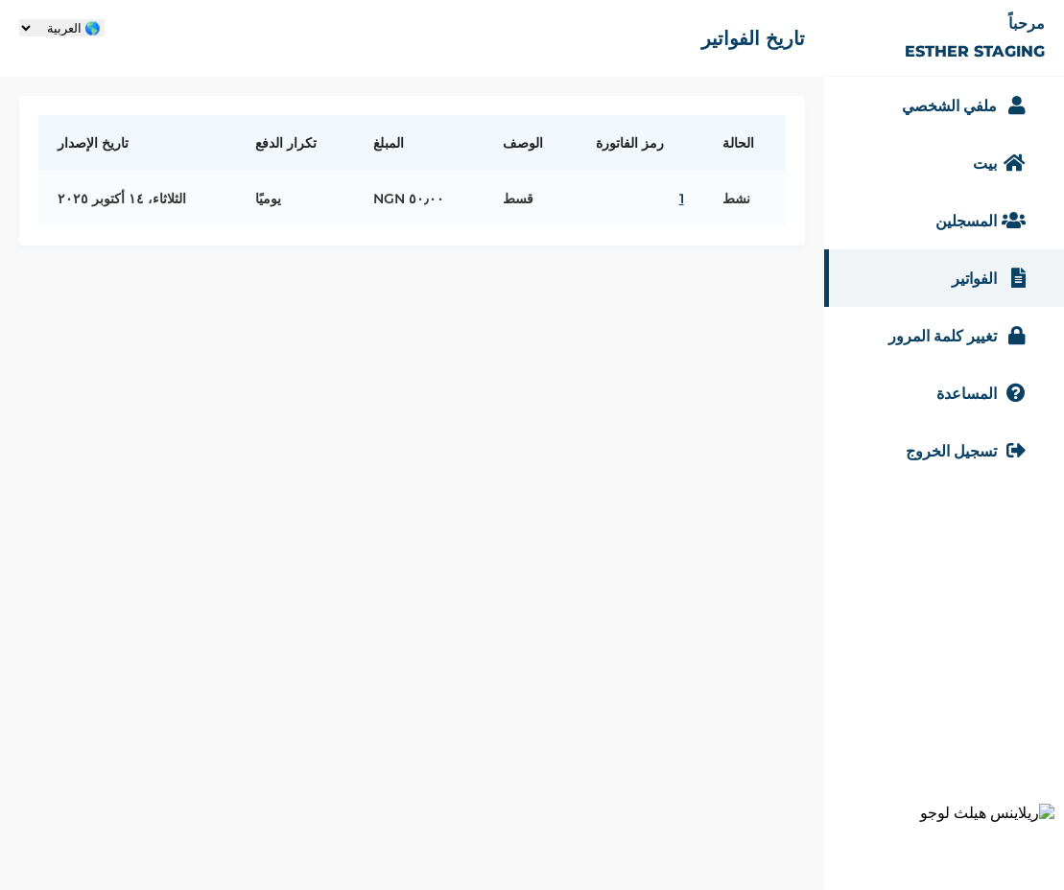
click at [81, 29] on select "🌎 الفرنسية 🌎 الفرنسية 🌎 الإنجليزية 🌎 العربية" at bounding box center [61, 27] width 85 height 17
select select "fr-SN"
click at [19, 19] on select "🌎 الفرنسية 🌎 الفرنسية 🌎 الإنجليزية 🌎 العربية" at bounding box center [61, 27] width 85 height 17
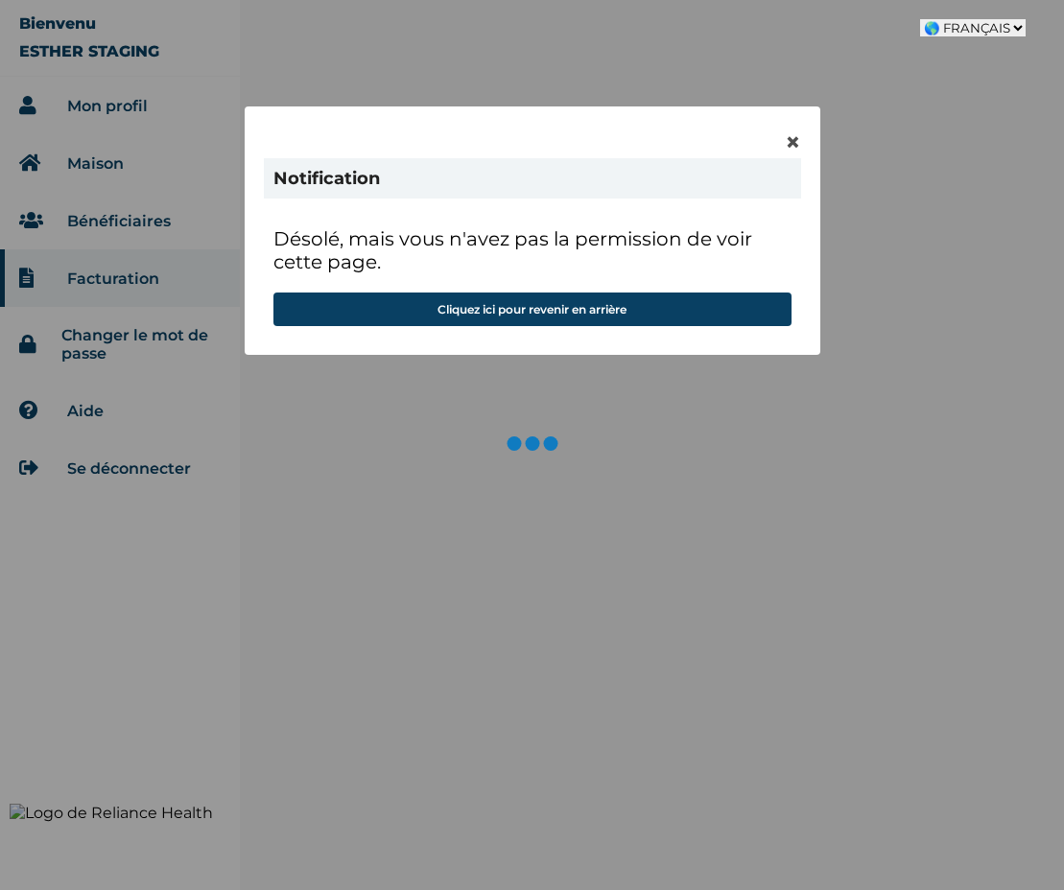
select select "fr-SN"
